Goal: Entertainment & Leisure: Consume media (video, audio)

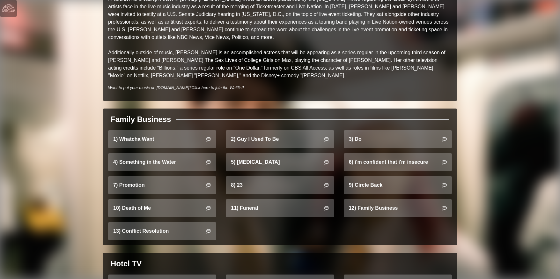
scroll to position [318, 0]
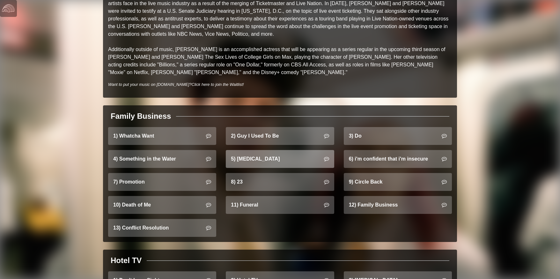
click at [262, 150] on link "5) [MEDICAL_DATA]" at bounding box center [280, 159] width 108 height 18
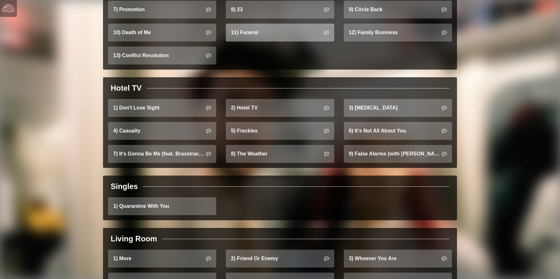
scroll to position [495, 0]
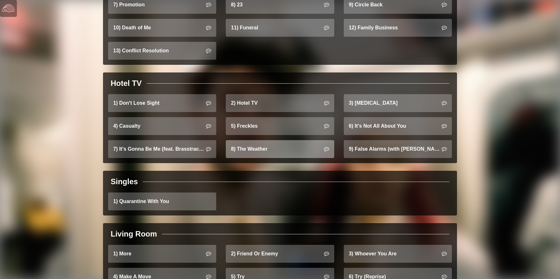
click at [273, 143] on link "8) The Weather" at bounding box center [280, 149] width 108 height 18
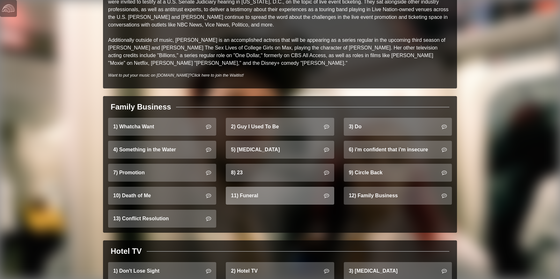
scroll to position [329, 0]
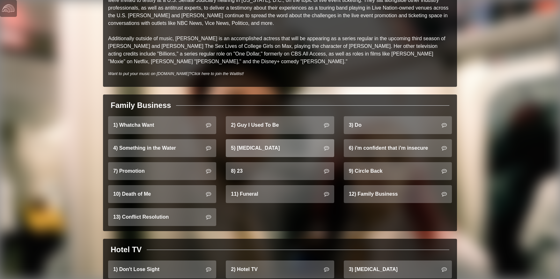
click at [269, 139] on link "5) [MEDICAL_DATA]" at bounding box center [280, 148] width 108 height 18
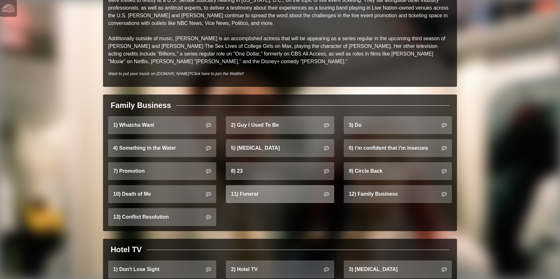
click at [290, 185] on link "11) Funeral" at bounding box center [280, 194] width 108 height 18
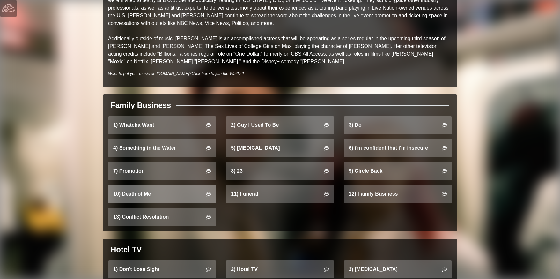
click at [189, 191] on link "10) Death of Me" at bounding box center [162, 194] width 108 height 18
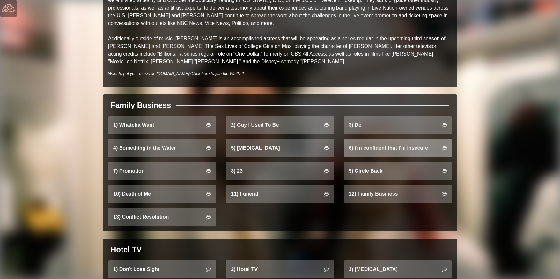
click at [405, 143] on link "6) i'm confident that i'm insecure" at bounding box center [398, 148] width 108 height 18
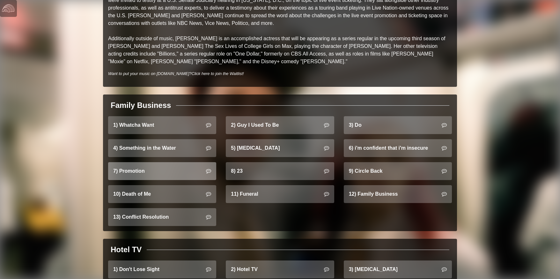
click at [166, 164] on link "7) Promotion" at bounding box center [162, 171] width 108 height 18
